Goal: Information Seeking & Learning: Understand process/instructions

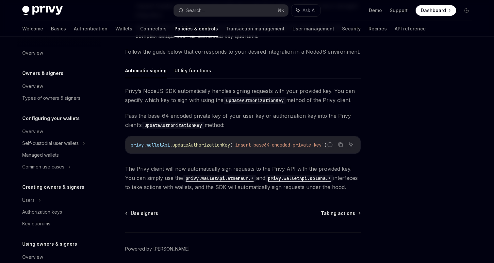
scroll to position [143, 0]
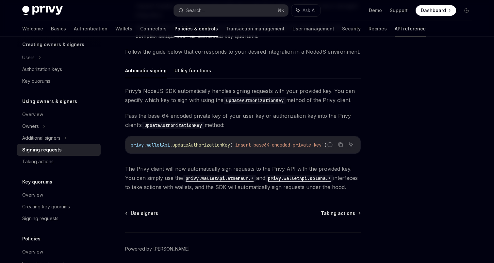
click at [395, 28] on link "API reference" at bounding box center [410, 29] width 31 height 16
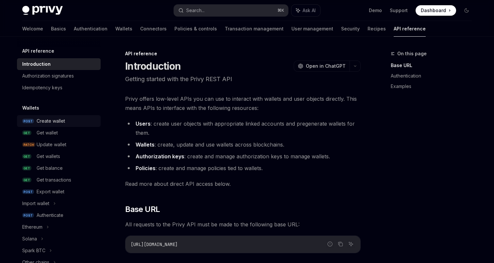
click at [61, 119] on div "Create wallet" at bounding box center [51, 121] width 28 height 8
type textarea "*"
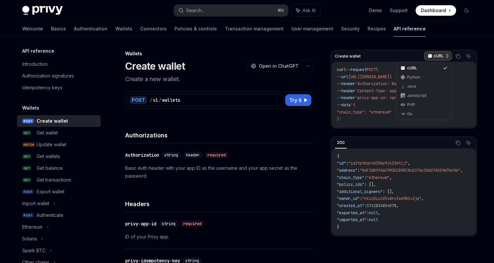
click at [443, 53] on p "cURL" at bounding box center [439, 55] width 10 height 5
click at [438, 76] on div "Python" at bounding box center [424, 77] width 34 height 5
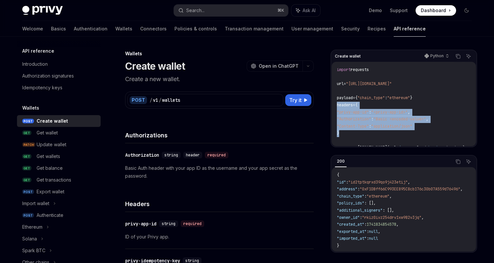
drag, startPoint x: 346, startPoint y: 130, endPoint x: 334, endPoint y: 106, distance: 26.6
click at [334, 106] on div "import requests url = "https://api.privy.io/v1/wallets" payload = { "chain_type…" at bounding box center [404, 104] width 144 height 84
copy code "headers = { "privy-app-id" : "<privy-app-id>" , "Authorization" : "Basic <encod…"
click at [357, 121] on span ""Authorization"" at bounding box center [354, 118] width 34 height 5
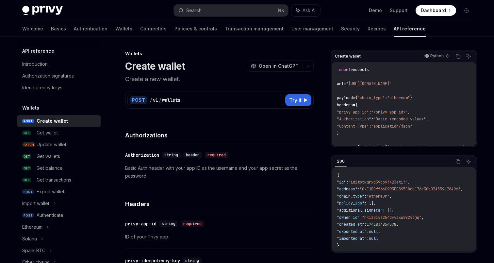
click at [357, 121] on span ""Authorization"" at bounding box center [354, 118] width 34 height 5
click at [370, 54] on div "Create wallet Python Copy Ask AI" at bounding box center [404, 56] width 144 height 11
click at [445, 53] on div "Python" at bounding box center [436, 55] width 31 height 9
click at [425, 84] on div "Java" at bounding box center [424, 86] width 34 height 5
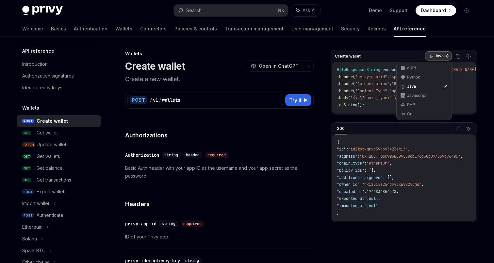
click at [435, 58] on p "Java" at bounding box center [439, 55] width 9 height 5
click at [427, 97] on div "Javascript" at bounding box center [424, 95] width 34 height 5
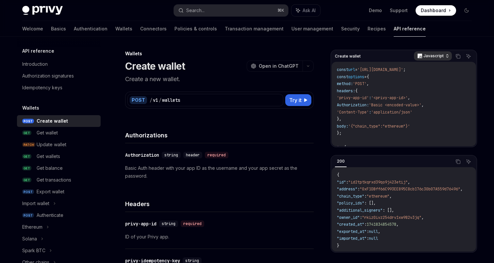
click at [434, 56] on p "Javascript" at bounding box center [434, 55] width 20 height 5
click at [420, 67] on div "cURL" at bounding box center [424, 67] width 34 height 5
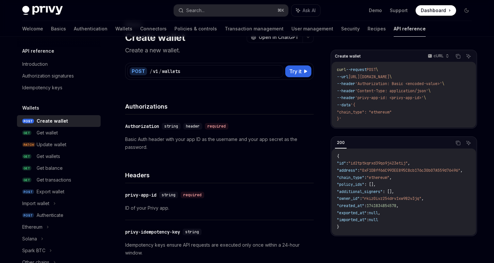
scroll to position [30, 0]
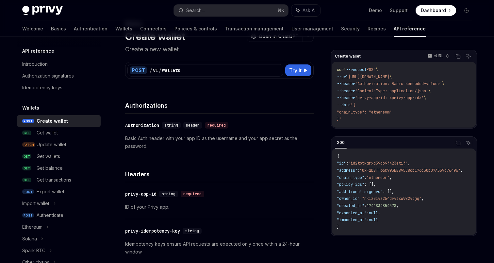
click at [227, 144] on p "Basic Auth header with your app ID as the username and your app secret as the p…" at bounding box center [219, 142] width 189 height 16
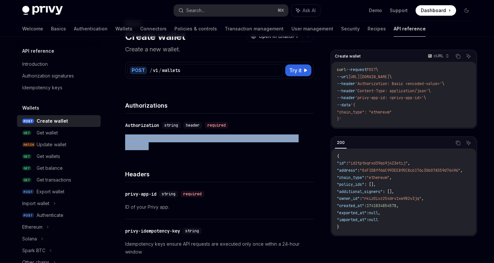
click at [227, 144] on p "Basic Auth header with your app ID as the username and your app secret as the p…" at bounding box center [219, 142] width 189 height 16
click at [229, 137] on p "Basic Auth header with your app ID as the username and your app secret as the p…" at bounding box center [219, 142] width 189 height 16
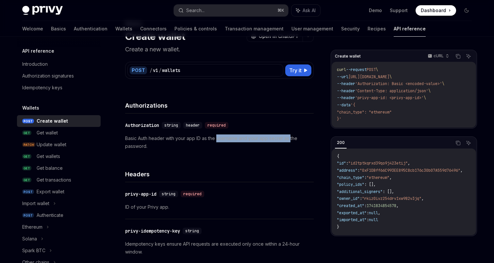
drag, startPoint x: 229, startPoint y: 137, endPoint x: 289, endPoint y: 137, distance: 59.5
click at [289, 137] on p "Basic Auth header with your app ID as the username and your app secret as the p…" at bounding box center [219, 142] width 189 height 16
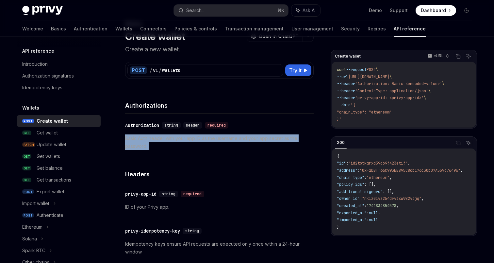
click at [289, 137] on p "Basic Auth header with your app ID as the username and your app secret as the p…" at bounding box center [219, 142] width 189 height 16
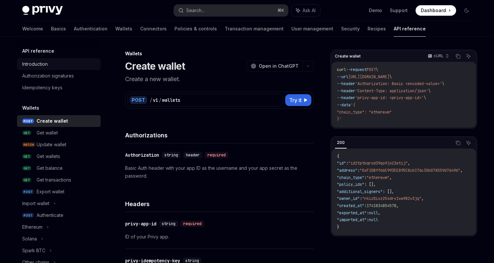
click at [62, 64] on div "Introduction" at bounding box center [59, 64] width 75 height 8
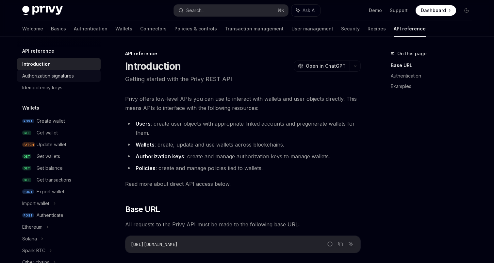
click at [63, 76] on div "Authorization signatures" at bounding box center [48, 76] width 52 height 8
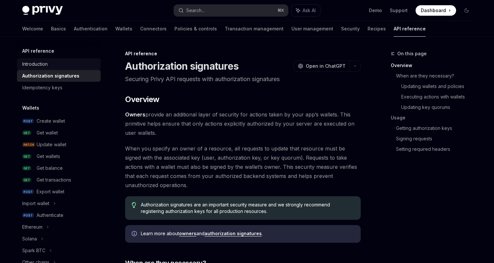
click at [63, 67] on div "Introduction" at bounding box center [59, 64] width 75 height 8
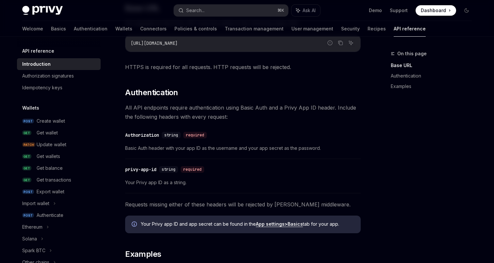
scroll to position [200, 0]
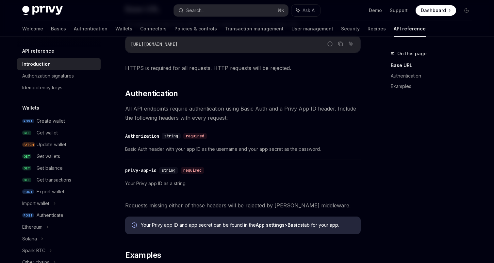
click at [149, 116] on span "All API endpoints require authentication using Basic Auth and a Privy App ID he…" at bounding box center [243, 113] width 236 height 18
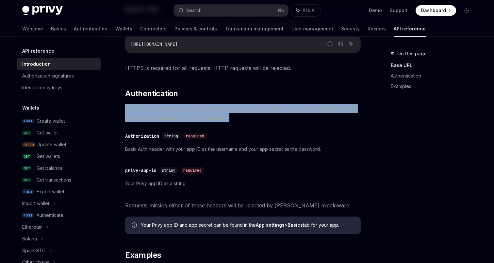
click at [149, 116] on span "All API endpoints require authentication using Basic Auth and a Privy App ID he…" at bounding box center [243, 113] width 236 height 18
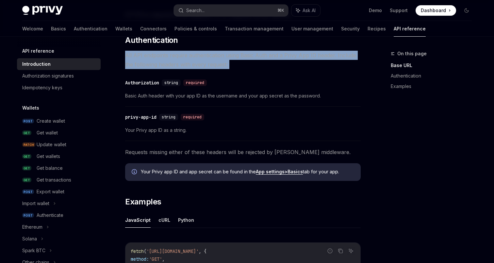
scroll to position [255, 0]
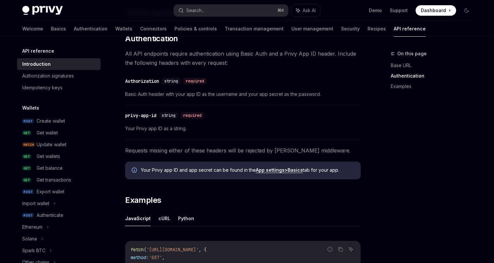
click at [146, 94] on span "Basic Auth header with your app ID as the username and your app secret as the p…" at bounding box center [243, 94] width 236 height 8
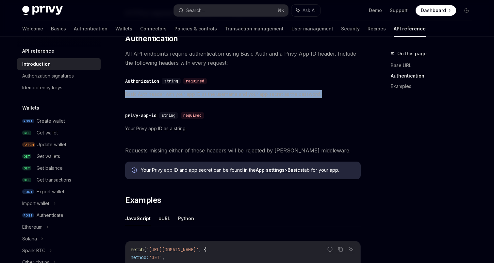
click at [146, 94] on span "Basic Auth header with your app ID as the username and your app secret as the p…" at bounding box center [243, 94] width 236 height 8
click at [217, 98] on div "​ Authorization string required Basic Auth header with your app ID as the usern…" at bounding box center [243, 89] width 236 height 31
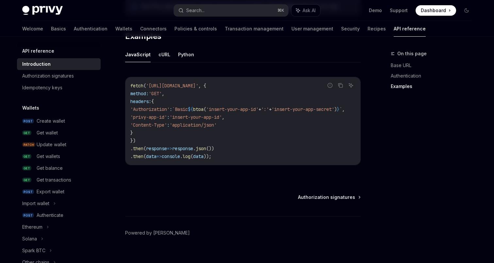
scroll to position [0, 0]
click at [204, 109] on span "btoa" at bounding box center [199, 109] width 10 height 6
click at [184, 59] on button "Python" at bounding box center [186, 54] width 16 height 15
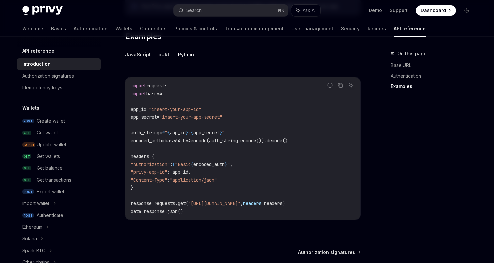
click at [159, 91] on span "base64" at bounding box center [154, 94] width 16 height 6
copy code "import base64"
drag, startPoint x: 311, startPoint y: 139, endPoint x: 122, endPoint y: 132, distance: 188.7
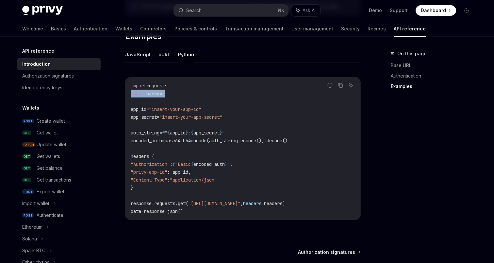
copy code "auth_string = f " { app_id } : { app_secret } " encoded_auth = base64.b64encode…"
click at [225, 161] on span "encoded_auth" at bounding box center [209, 164] width 31 height 6
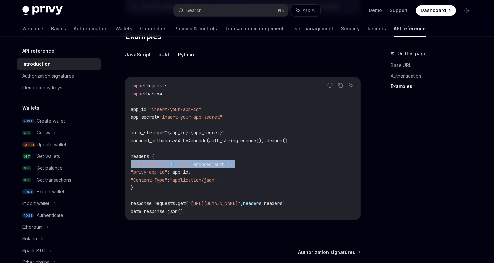
click at [225, 161] on span "encoded_auth" at bounding box center [209, 164] width 31 height 6
copy code ""Authorization" : f "Basic { encoded_auth } " ,"
click at [155, 95] on span "base64" at bounding box center [154, 94] width 16 height 6
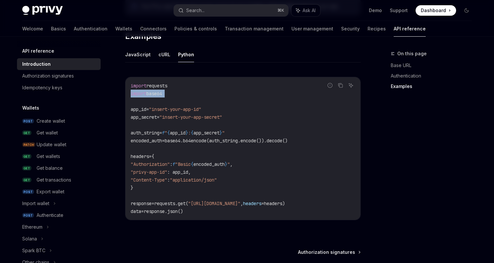
click at [155, 95] on span "base64" at bounding box center [154, 94] width 16 height 6
copy code "import base64"
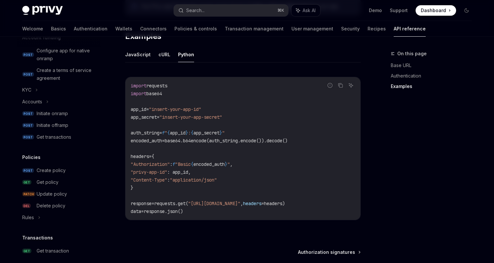
scroll to position [255, 0]
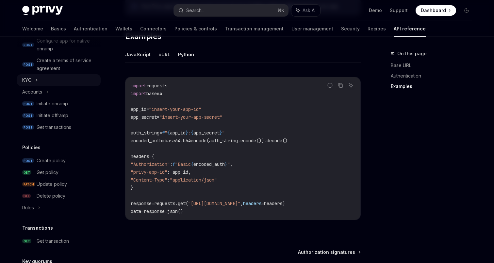
click at [38, 80] on div "KYC" at bounding box center [59, 80] width 84 height 12
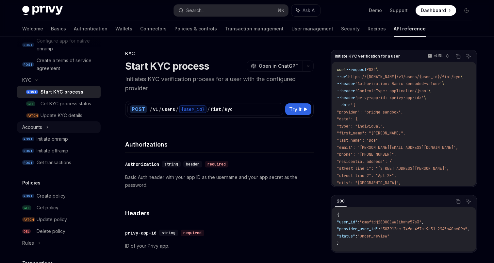
click at [46, 128] on icon at bounding box center [47, 127] width 3 height 8
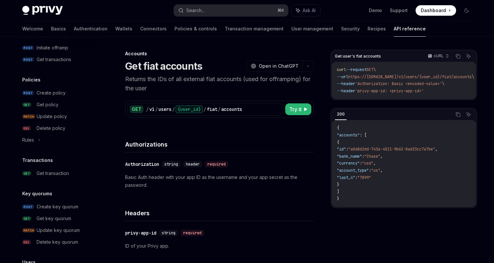
scroll to position [383, 0]
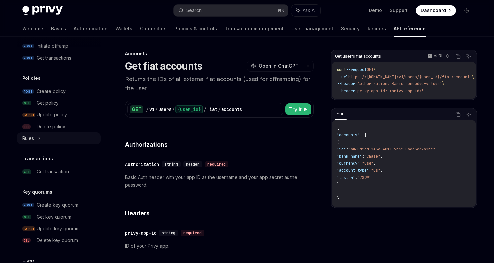
click at [42, 138] on div "Rules" at bounding box center [59, 138] width 84 height 12
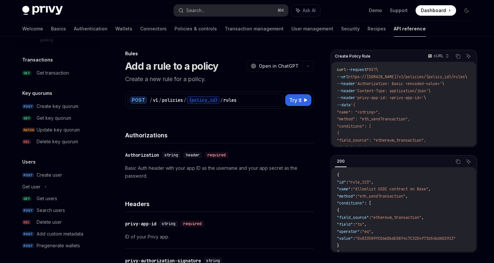
scroll to position [538, 0]
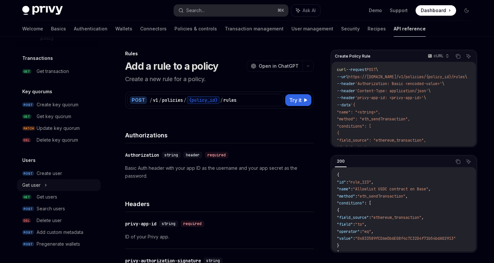
click at [43, 185] on div "Get user" at bounding box center [59, 185] width 84 height 12
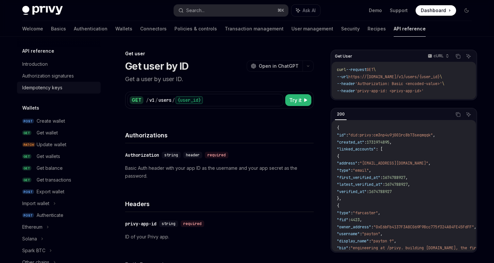
click at [51, 87] on div "Idempotency keys" at bounding box center [42, 88] width 40 height 8
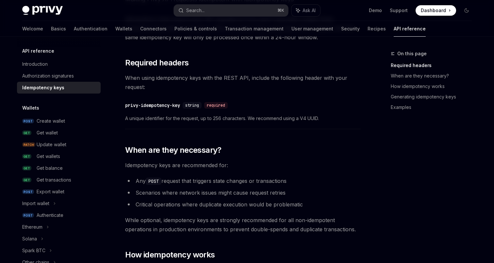
scroll to position [480, 0]
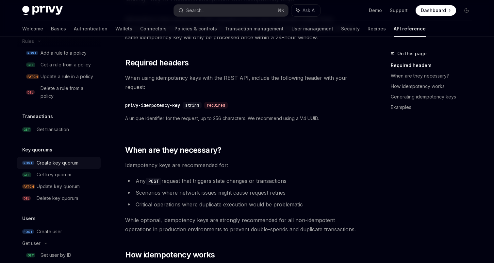
click at [56, 161] on div "Create key quorum" at bounding box center [58, 163] width 42 height 8
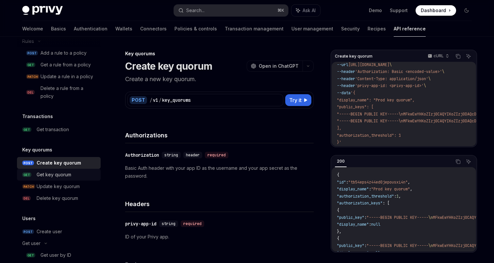
click at [67, 175] on div "Get key quorum" at bounding box center [54, 175] width 35 height 8
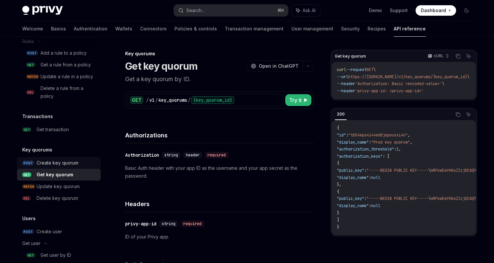
click at [67, 164] on div "Create key quorum" at bounding box center [58, 163] width 42 height 8
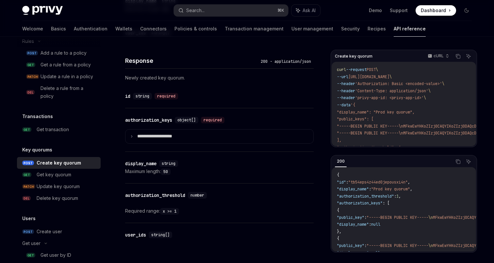
scroll to position [340, 0]
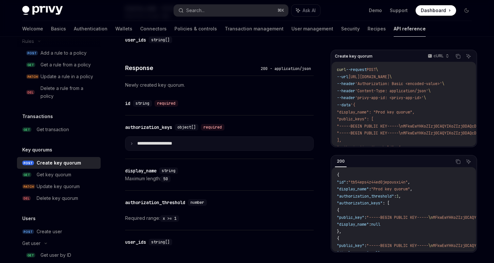
click at [246, 141] on summary "**********" at bounding box center [220, 144] width 188 height 14
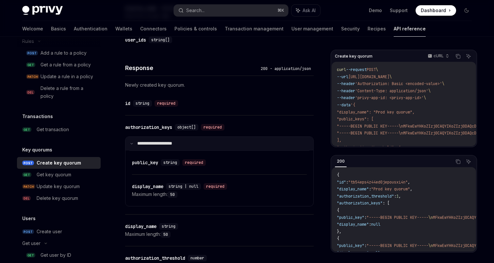
click at [246, 141] on summary "**********" at bounding box center [220, 144] width 188 height 14
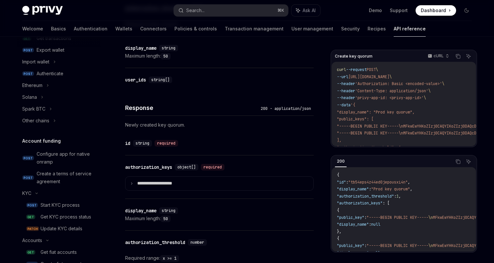
scroll to position [0, 0]
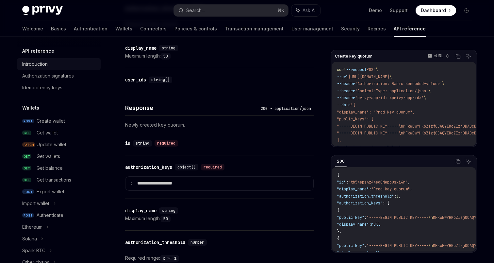
click at [65, 61] on div "Introduction" at bounding box center [59, 64] width 75 height 8
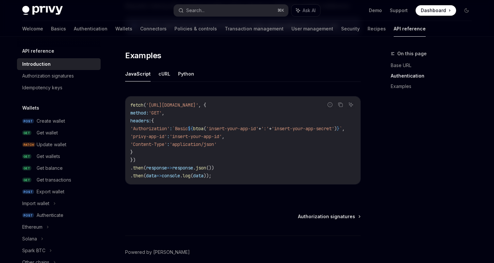
scroll to position [0, 19]
click at [178, 137] on span "'insert-your-app-id'" at bounding box center [196, 136] width 52 height 6
drag, startPoint x: 178, startPoint y: 137, endPoint x: 216, endPoint y: 138, distance: 38.6
click at [216, 138] on span "'insert-your-app-id'" at bounding box center [196, 136] width 52 height 6
copy span "insert-your-app-id"
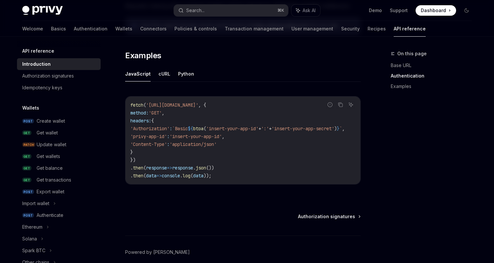
scroll to position [0, 0]
click at [181, 73] on button "Python" at bounding box center [186, 73] width 16 height 15
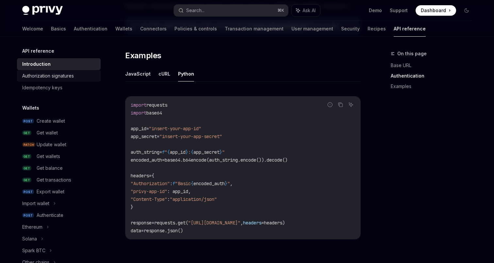
click at [79, 74] on div "Authorization signatures" at bounding box center [59, 76] width 75 height 8
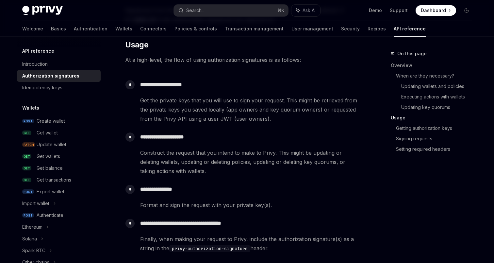
scroll to position [588, 0]
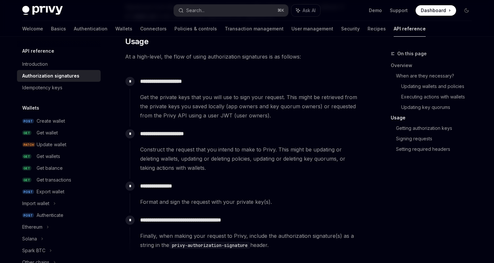
click at [153, 100] on span "Get the private keys that you will use to sign your request. This might be retr…" at bounding box center [250, 106] width 220 height 27
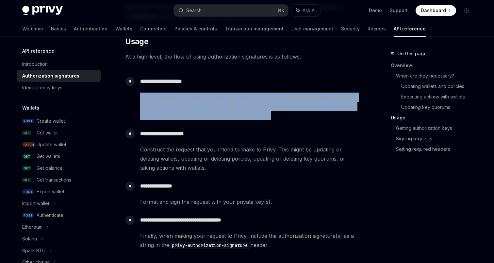
click at [153, 100] on span "Get the private keys that you will use to sign your request. This might be retr…" at bounding box center [250, 106] width 220 height 27
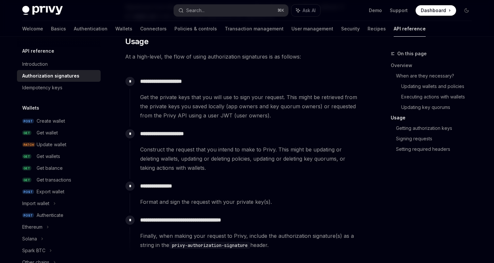
click at [256, 71] on div "​ Overview Owners provide an additional layer of security for actions taken by …" at bounding box center [243, 94] width 236 height 1176
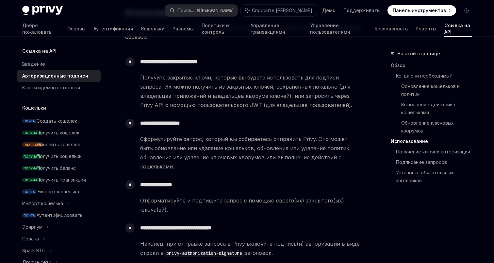
scroll to position [667, 0]
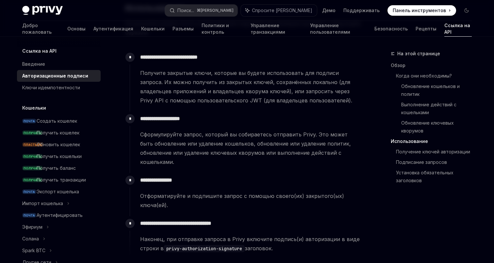
click at [282, 148] on span "Сформулируйте запрос, который вы собираетесь отправить Privy. Это может быть об…" at bounding box center [250, 148] width 220 height 37
click at [327, 90] on span "Получите закрытые ключи, которые вы будете использовать для подписи запроса. Их…" at bounding box center [250, 86] width 220 height 37
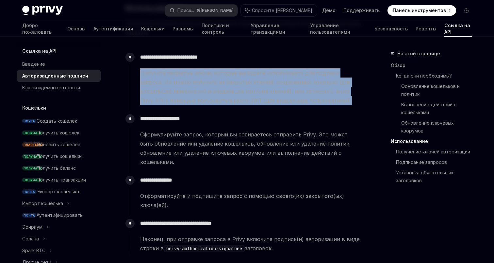
click at [327, 90] on span "Получите закрытые ключи, которые вы будете использовать для подписи запроса. Их…" at bounding box center [250, 86] width 220 height 37
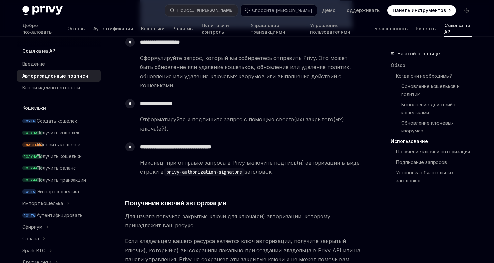
scroll to position [744, 0]
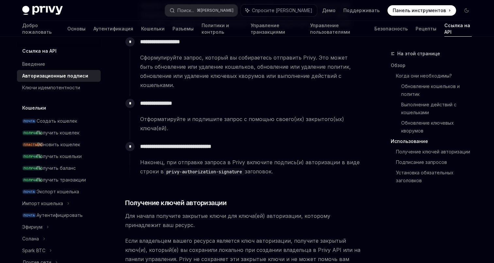
click at [234, 168] on code "privy-authorization-signature" at bounding box center [204, 171] width 81 height 7
drag, startPoint x: 234, startPoint y: 163, endPoint x: 172, endPoint y: 164, distance: 62.8
click at [171, 168] on code "privy-authorization-signature" at bounding box center [204, 171] width 81 height 7
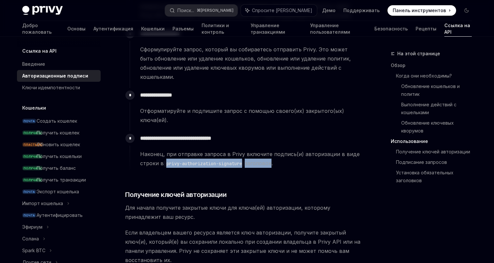
copy span "privy-authorization-signature заголовок"
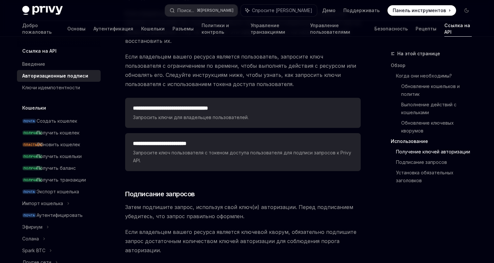
scroll to position [972, 0]
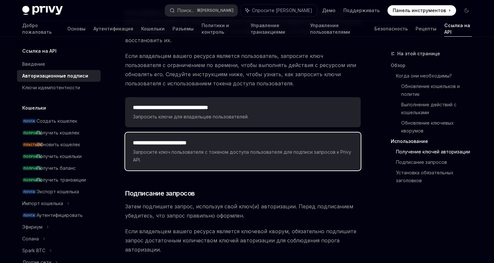
click at [182, 149] on font "Запросите ключ пользователя с токеном доступа пользователя для подписи запросов…" at bounding box center [242, 155] width 218 height 13
type textarea "*"
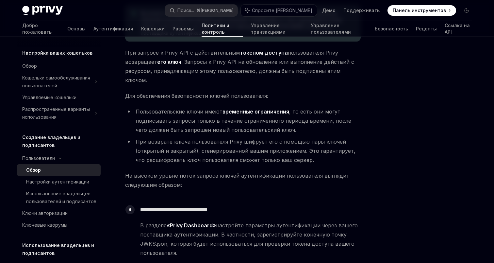
scroll to position [94, 0]
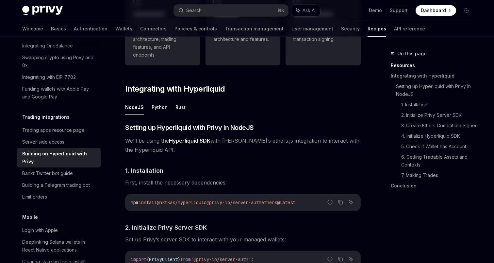
scroll to position [203, 0]
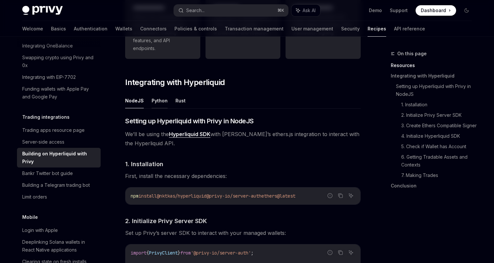
click at [162, 102] on button "Python" at bounding box center [160, 100] width 16 height 15
type textarea "*"
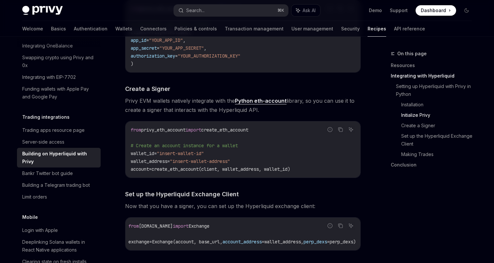
scroll to position [480, 0]
click at [257, 101] on link "Python eth-account" at bounding box center [261, 101] width 52 height 7
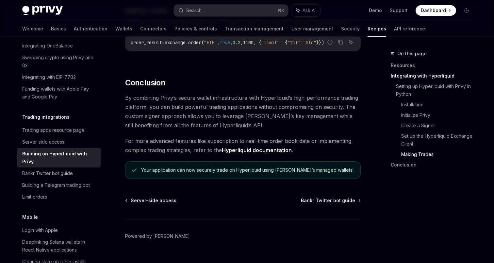
scroll to position [738, 0]
